Goal: Transaction & Acquisition: Purchase product/service

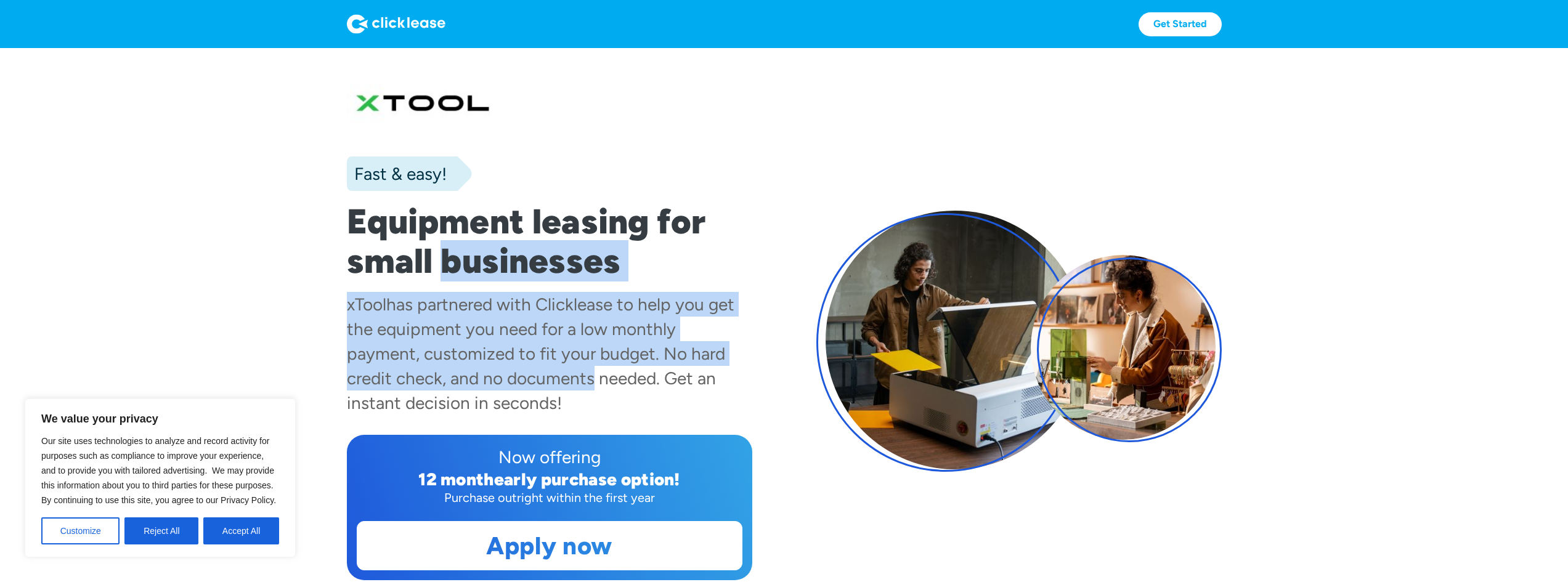
drag, startPoint x: 442, startPoint y: 251, endPoint x: 529, endPoint y: 361, distance: 140.2
click at [492, 368] on div "Fast & easy! Equipment leasing for small businesses xTool has partnered with Cl…" at bounding box center [550, 325] width 406 height 507
click at [631, 347] on div "has partnered with Clicklease to help you get the equipment you need for a low …" at bounding box center [540, 353] width 388 height 119
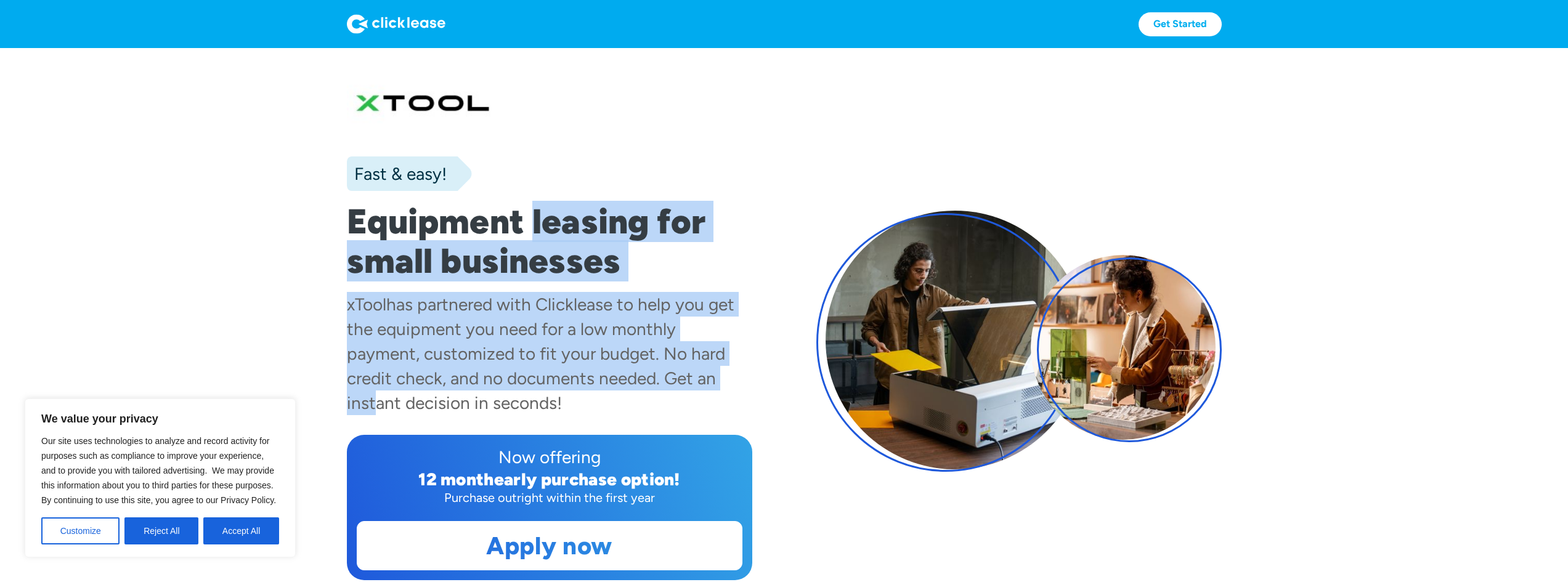
drag, startPoint x: 635, startPoint y: 376, endPoint x: 531, endPoint y: 231, distance: 178.4
click at [530, 231] on div "Fast & easy! Equipment leasing for small businesses xTool has partnered with Cl…" at bounding box center [550, 325] width 406 height 507
click at [707, 323] on div "has partnered with Clicklease to help you get the equipment you need for a low …" at bounding box center [540, 353] width 388 height 119
click at [647, 300] on div "has partnered with Clicklease to help you get the equipment you need for a low …" at bounding box center [540, 353] width 388 height 119
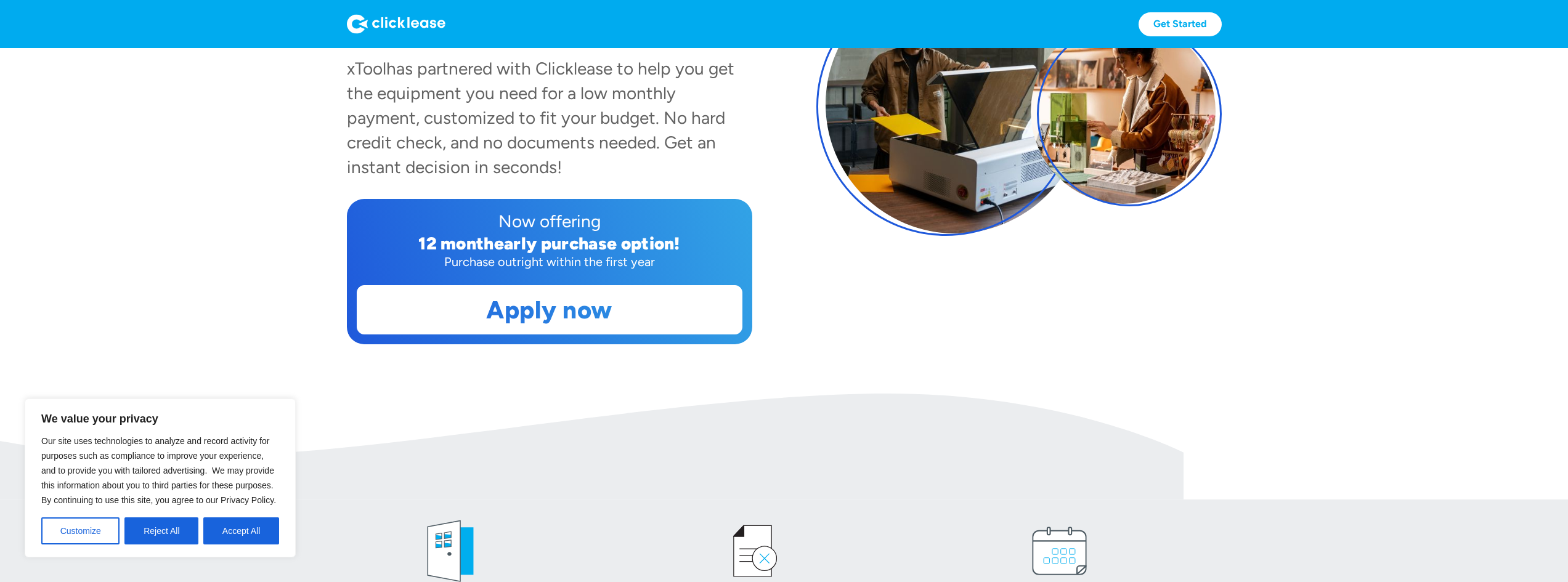
scroll to position [246, 0]
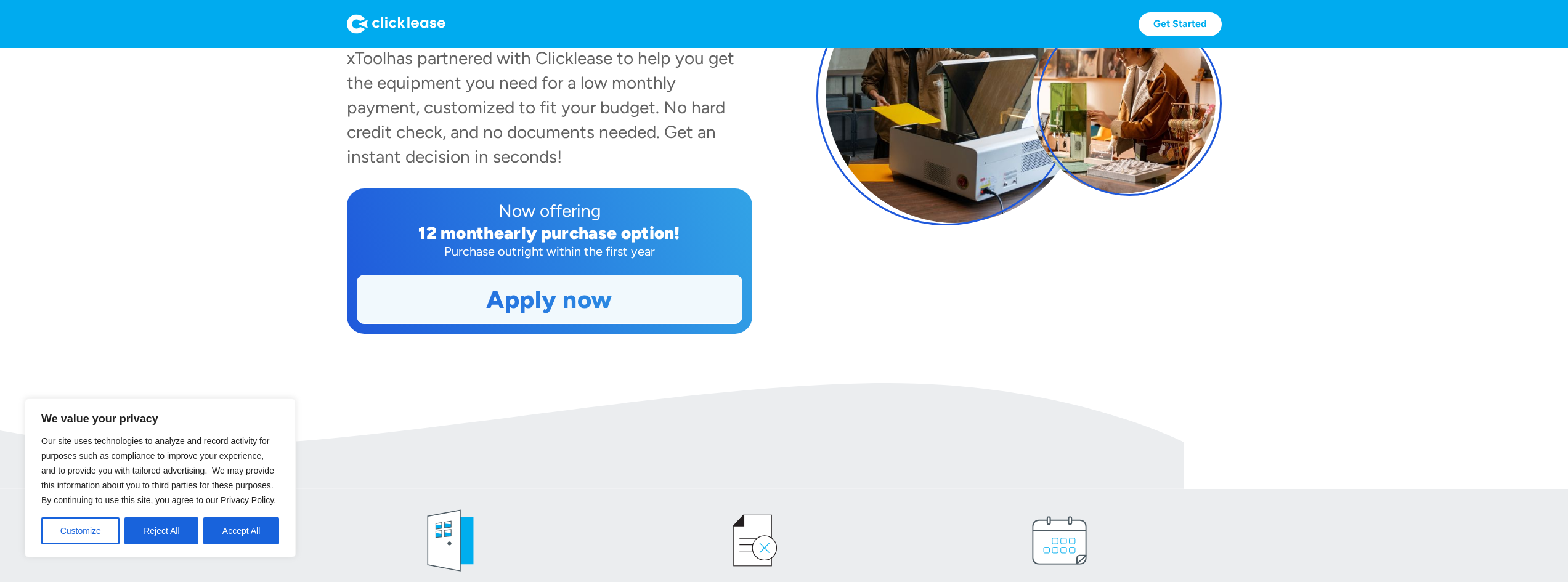
click at [594, 312] on link "Apply now" at bounding box center [550, 299] width 385 height 48
